Goal: Task Accomplishment & Management: Manage account settings

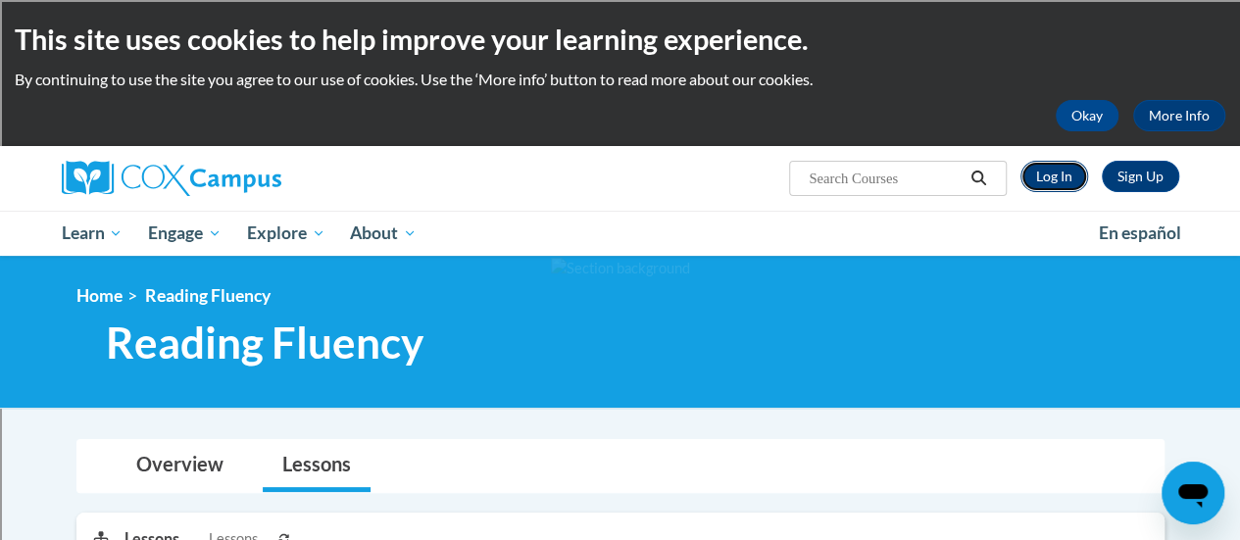
click at [1061, 179] on link "Log In" at bounding box center [1055, 176] width 68 height 31
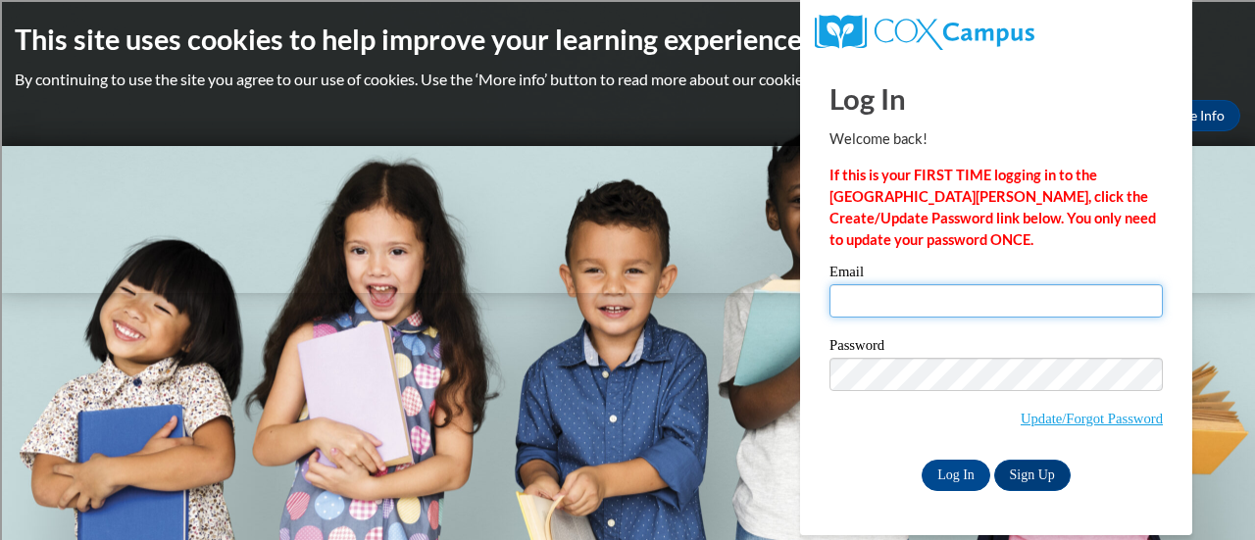
type input "rachel.lochtefeld@rusd.org"
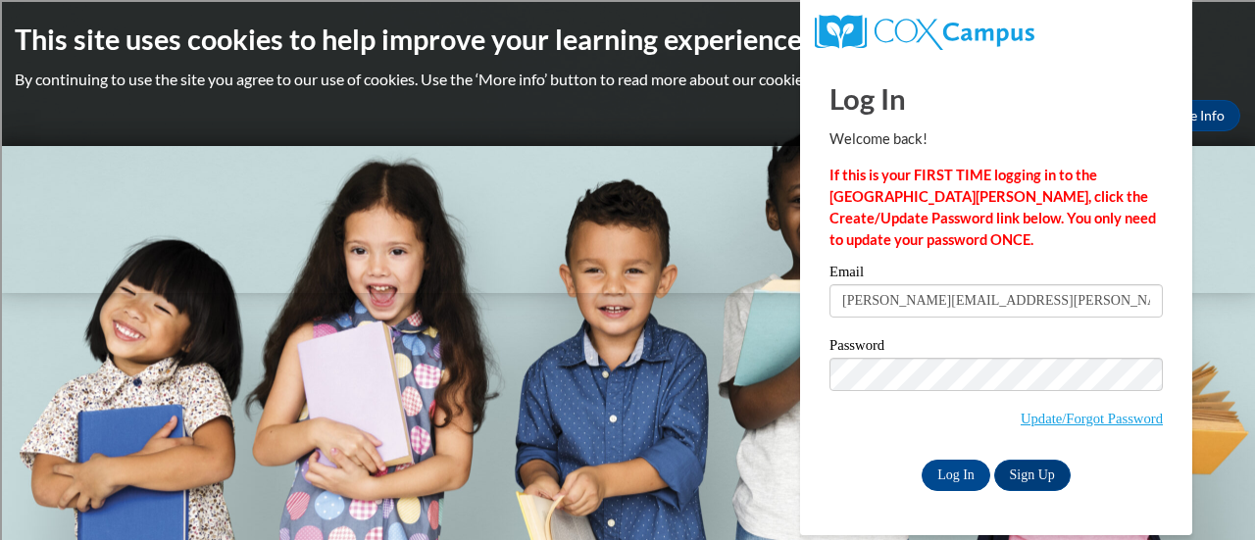
click at [960, 307] on input "rachel.lochtefeld@rusd.org" at bounding box center [996, 300] width 333 height 33
click at [952, 473] on input "Log In" at bounding box center [956, 475] width 69 height 31
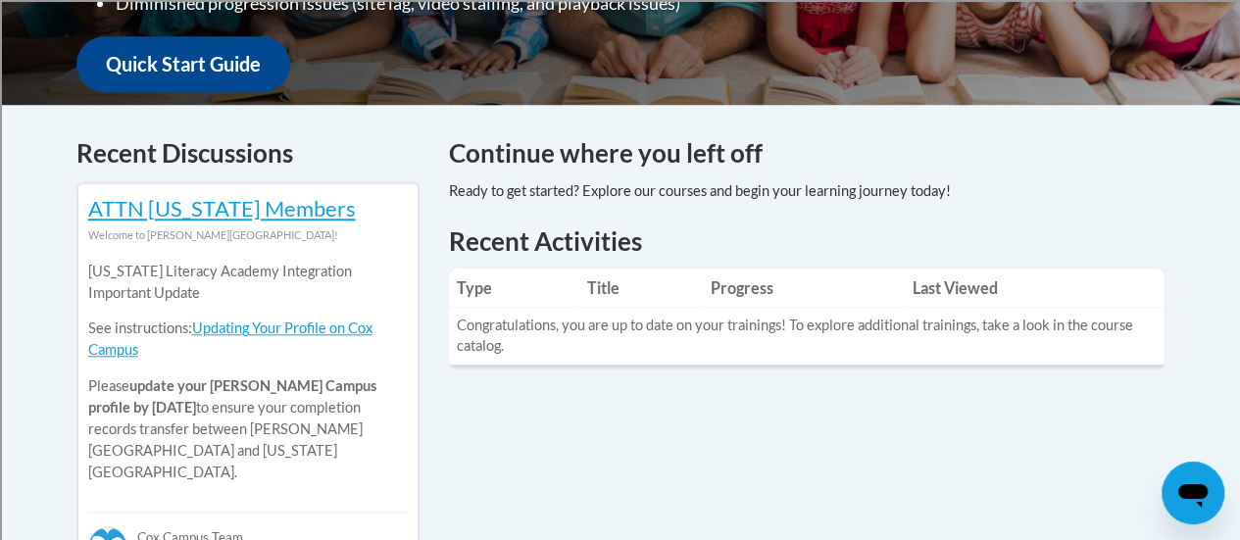
scroll to position [699, 0]
